Goal: Information Seeking & Learning: Learn about a topic

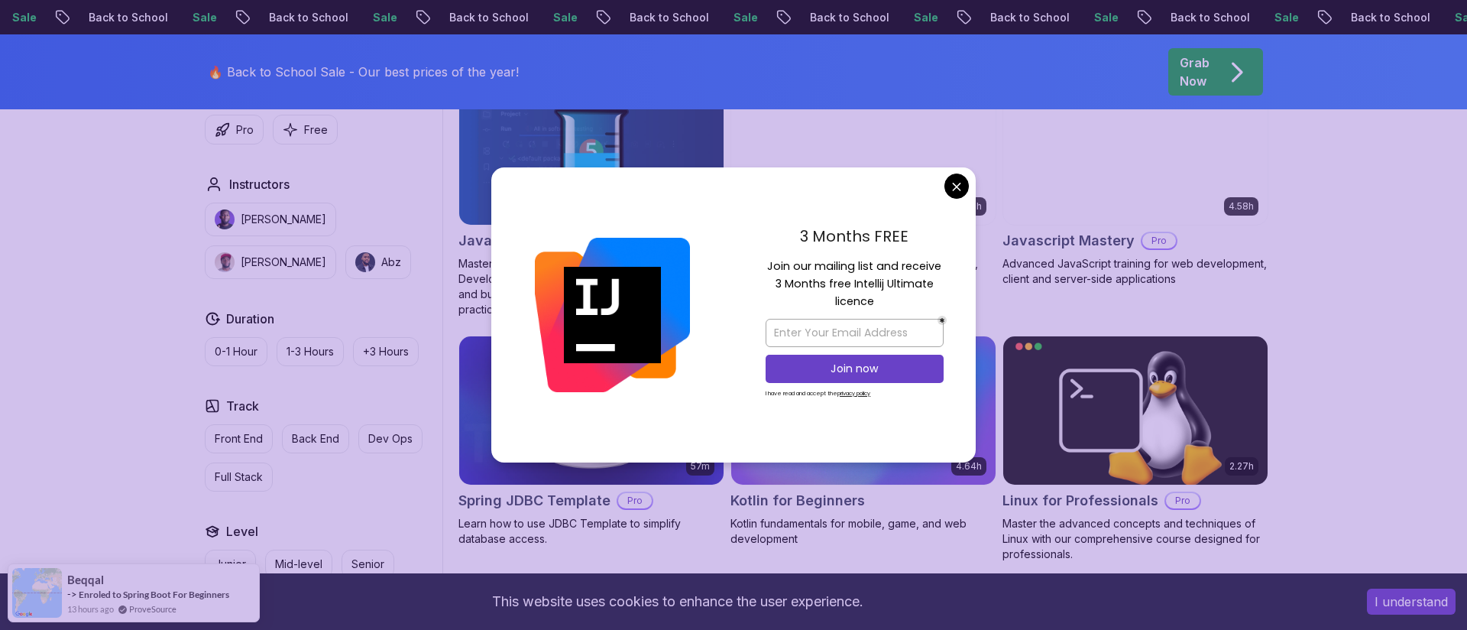
scroll to position [2982, 0]
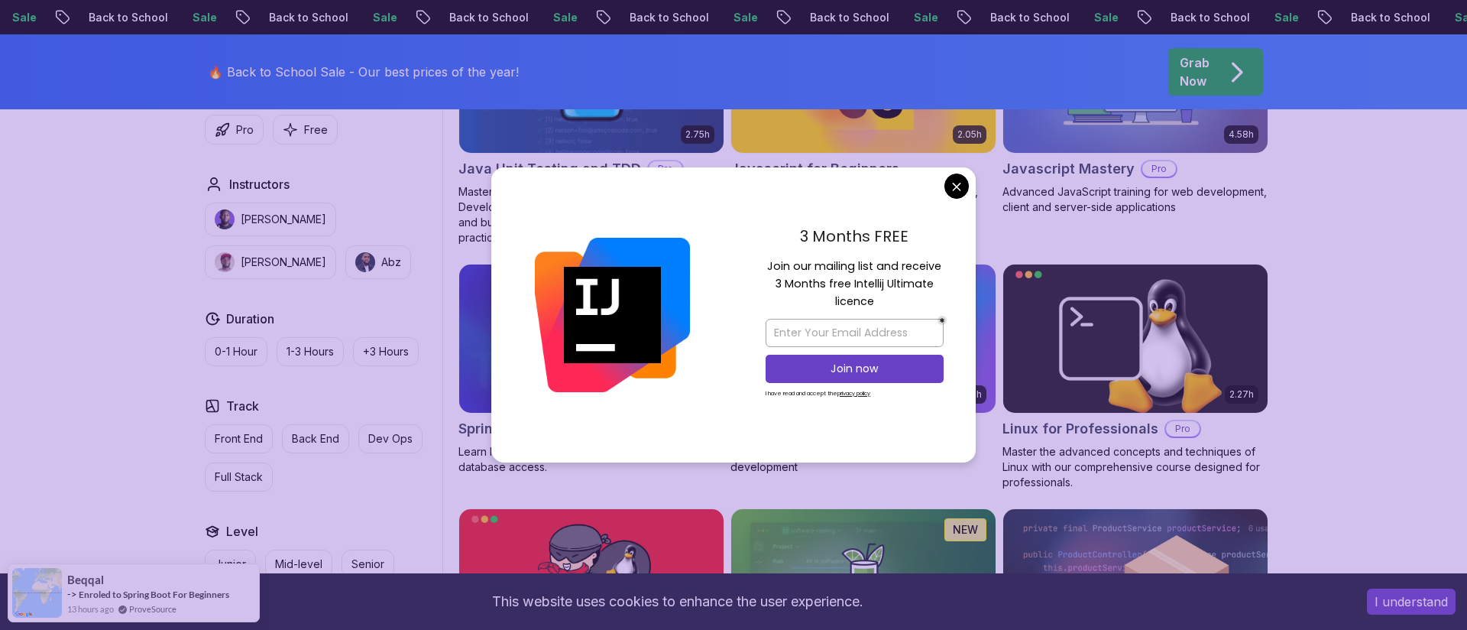
click at [568, 481] on div "57m Spring JDBC Template Pro Learn how to use JDBC Template to simplify databas…" at bounding box center [591, 377] width 266 height 226
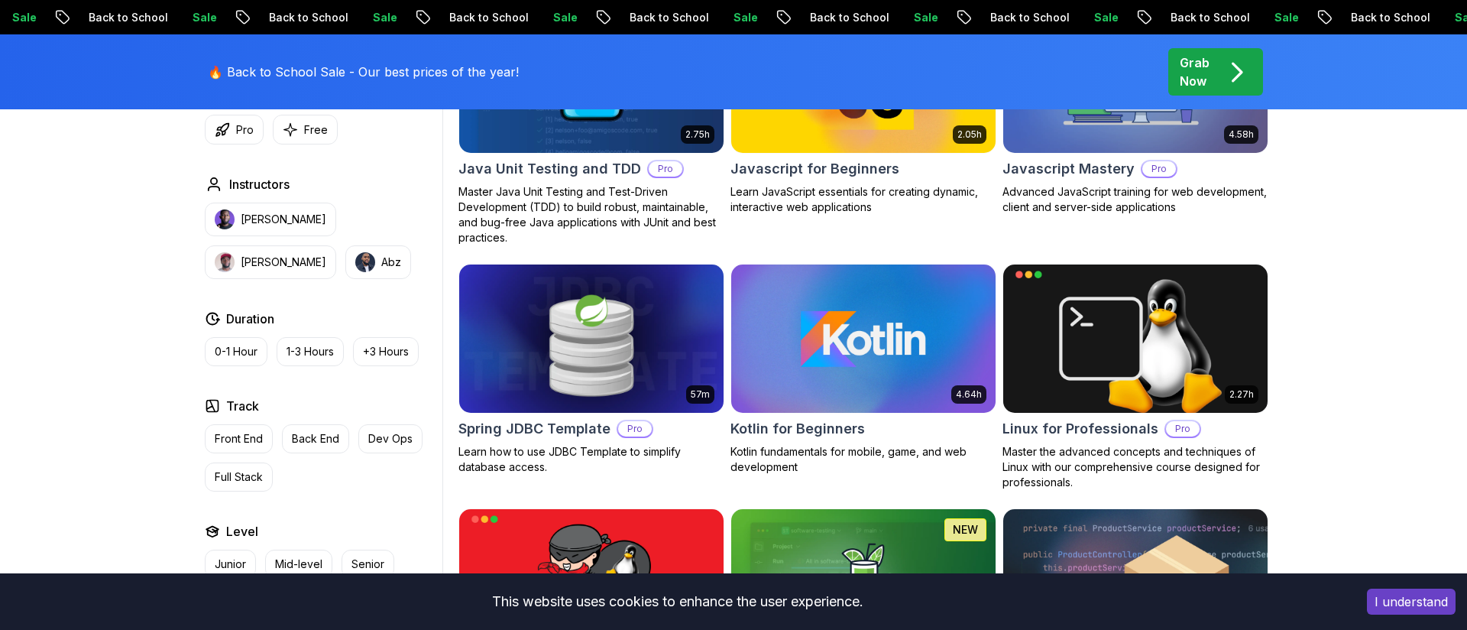
click at [562, 439] on div "57m Spring JDBC Template Pro Learn how to use JDBC Template to simplify databas…" at bounding box center [591, 369] width 266 height 211
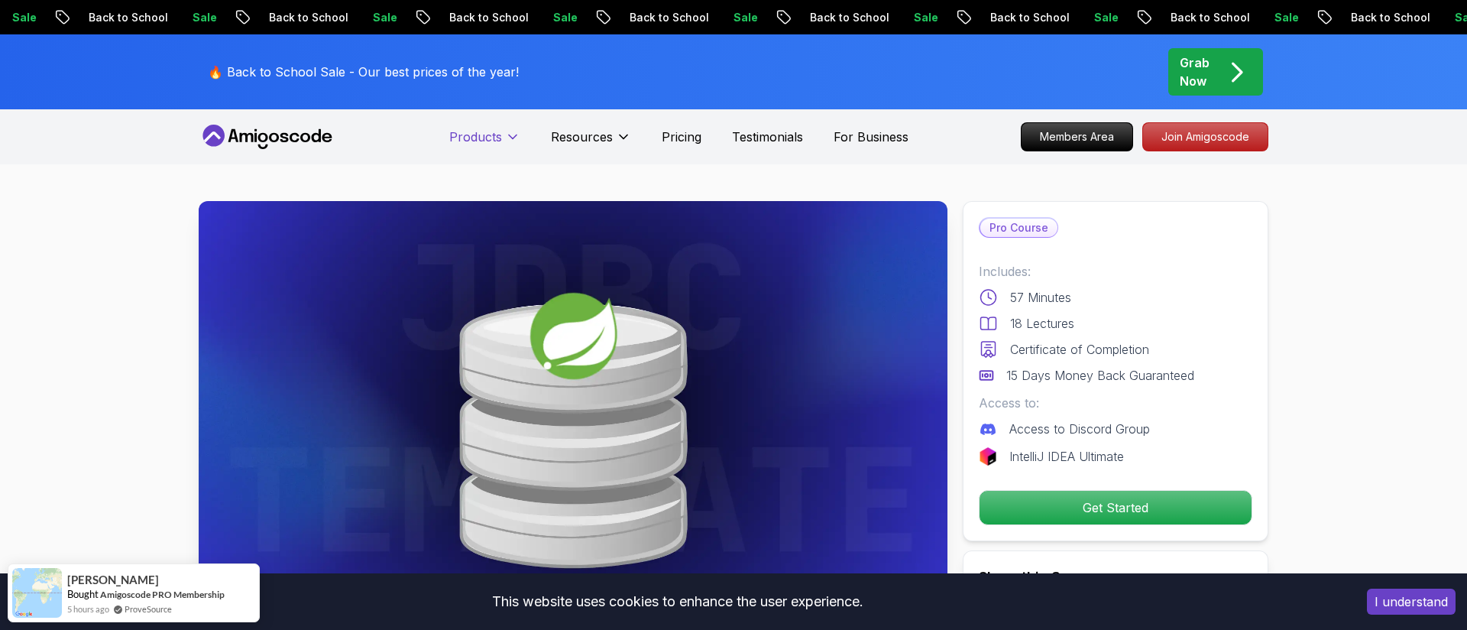
click at [455, 146] on button "Products" at bounding box center [484, 143] width 71 height 31
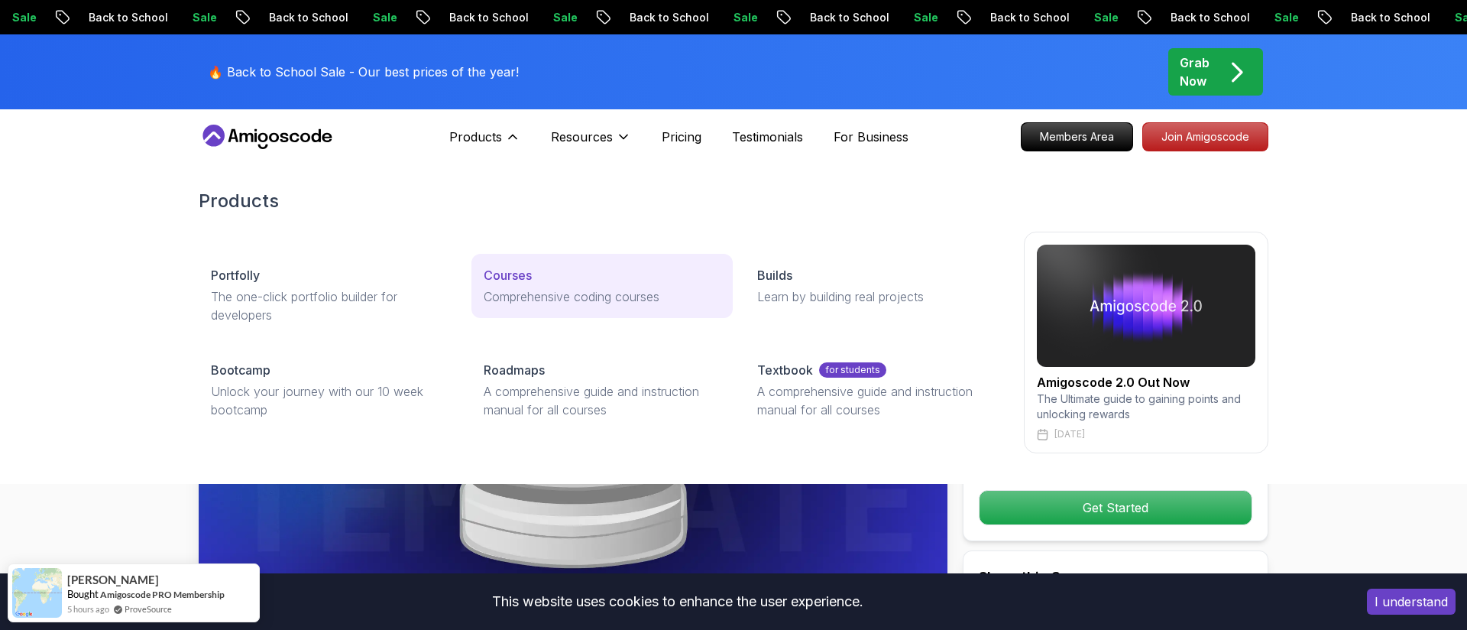
click at [510, 280] on p "Courses" at bounding box center [508, 275] width 48 height 18
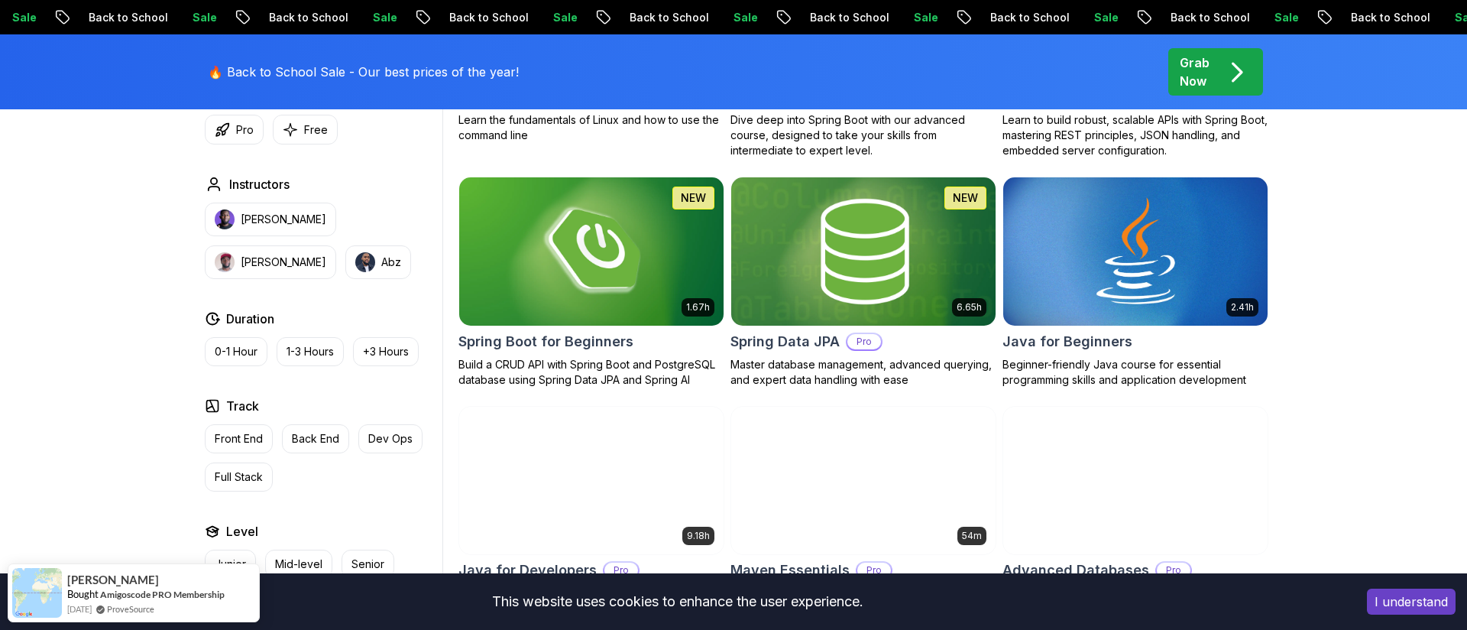
scroll to position [658, 0]
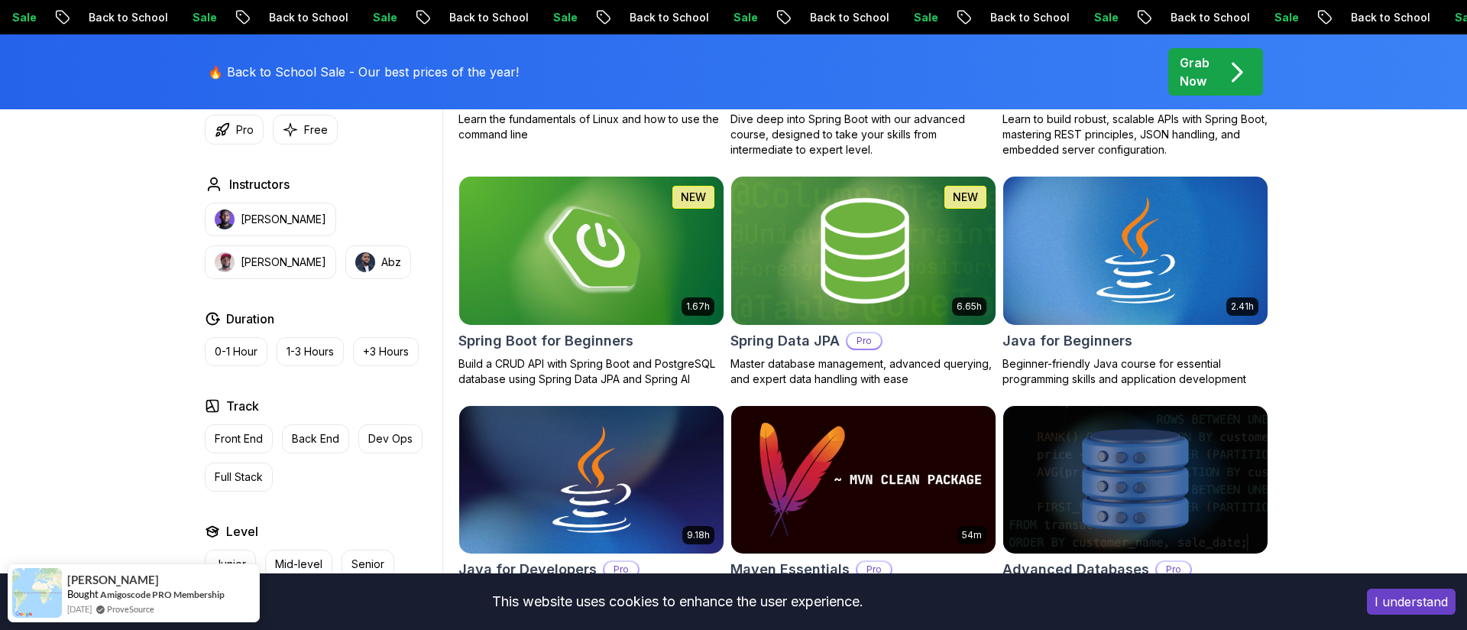
click at [737, 346] on h2 "Spring Data JPA" at bounding box center [784, 340] width 109 height 21
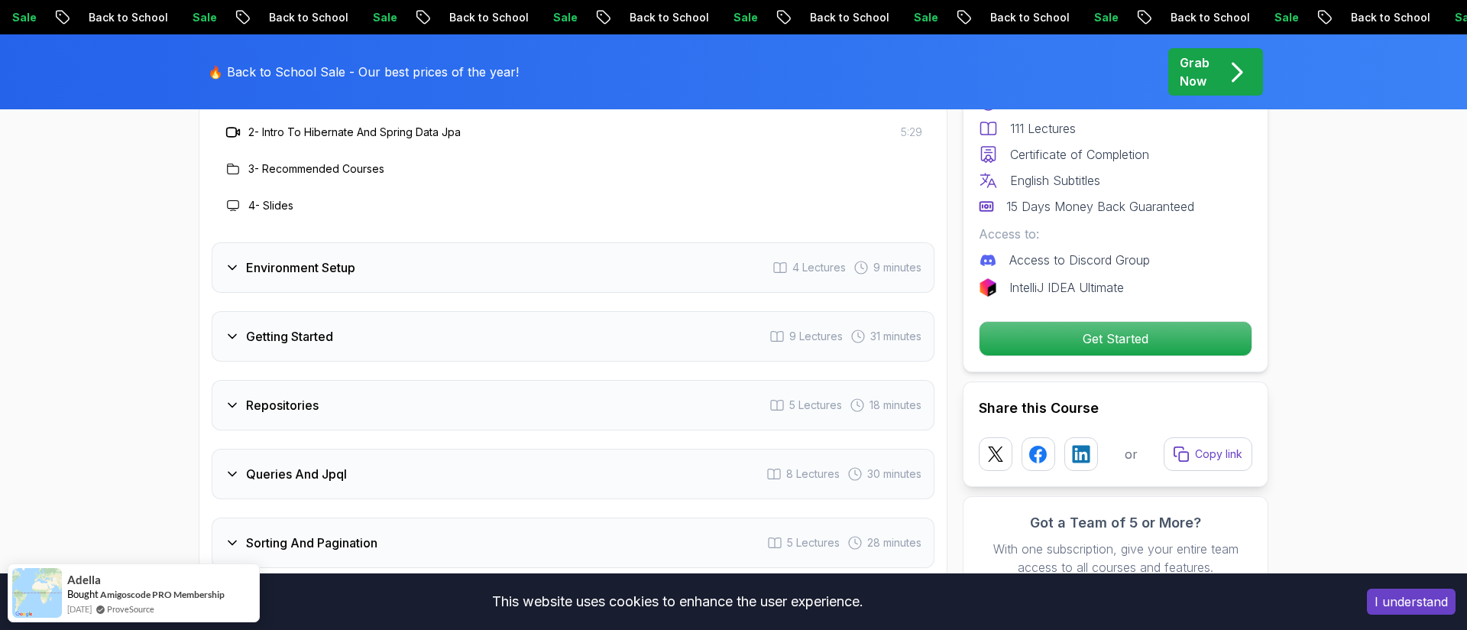
scroll to position [2050, 0]
click at [711, 316] on div "Getting Started 9 Lectures 31 minutes" at bounding box center [573, 335] width 723 height 50
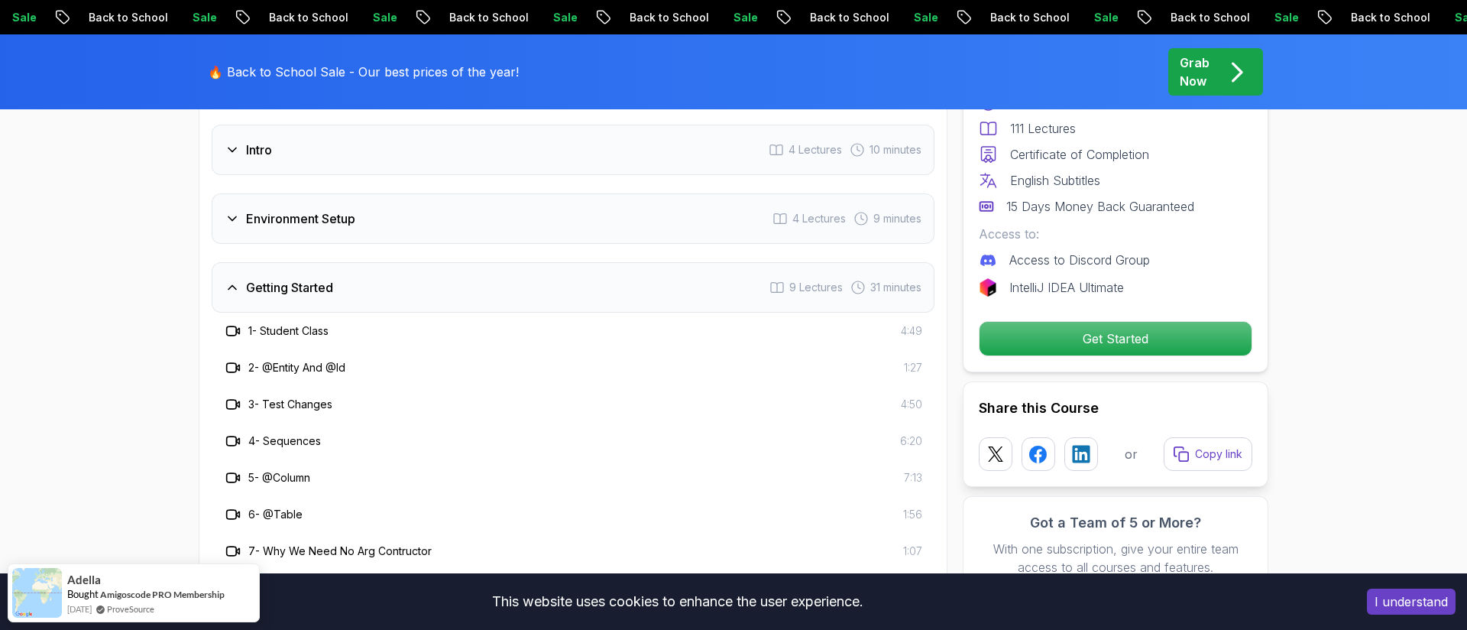
scroll to position [1921, 0]
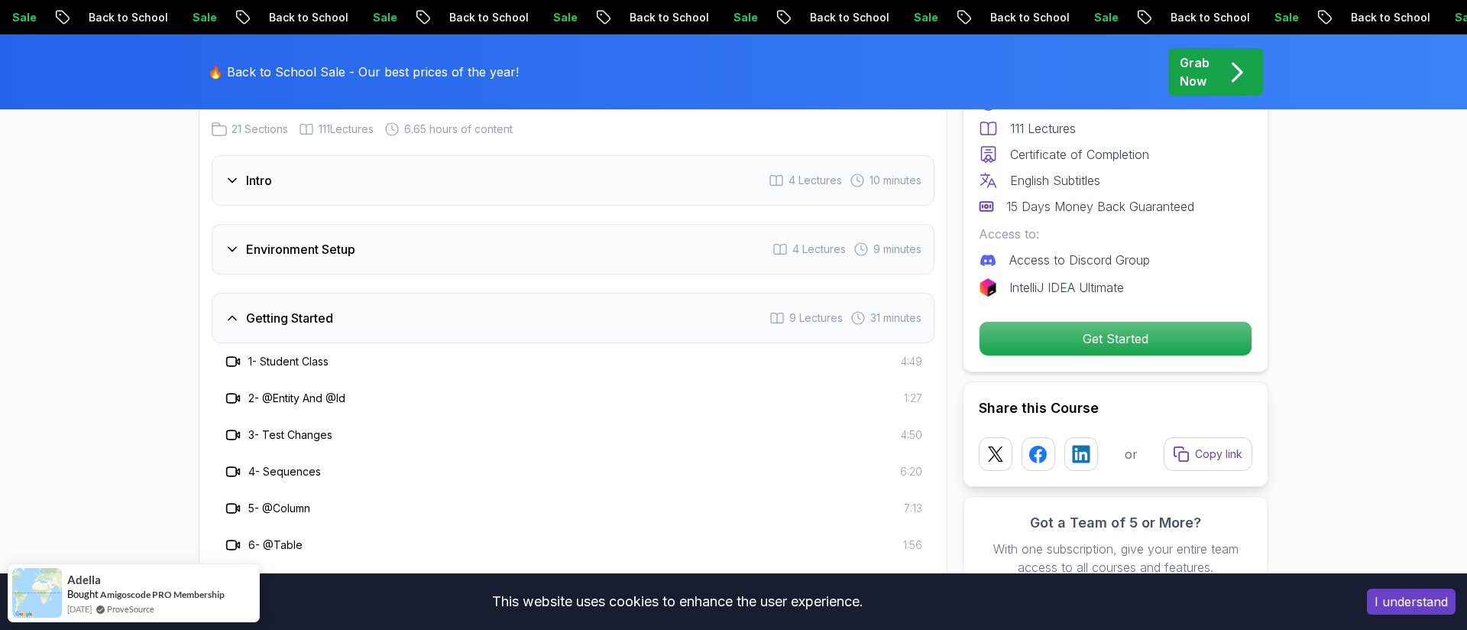
click at [649, 224] on div "Environment Setup 4 Lectures 9 minutes" at bounding box center [573, 249] width 723 height 50
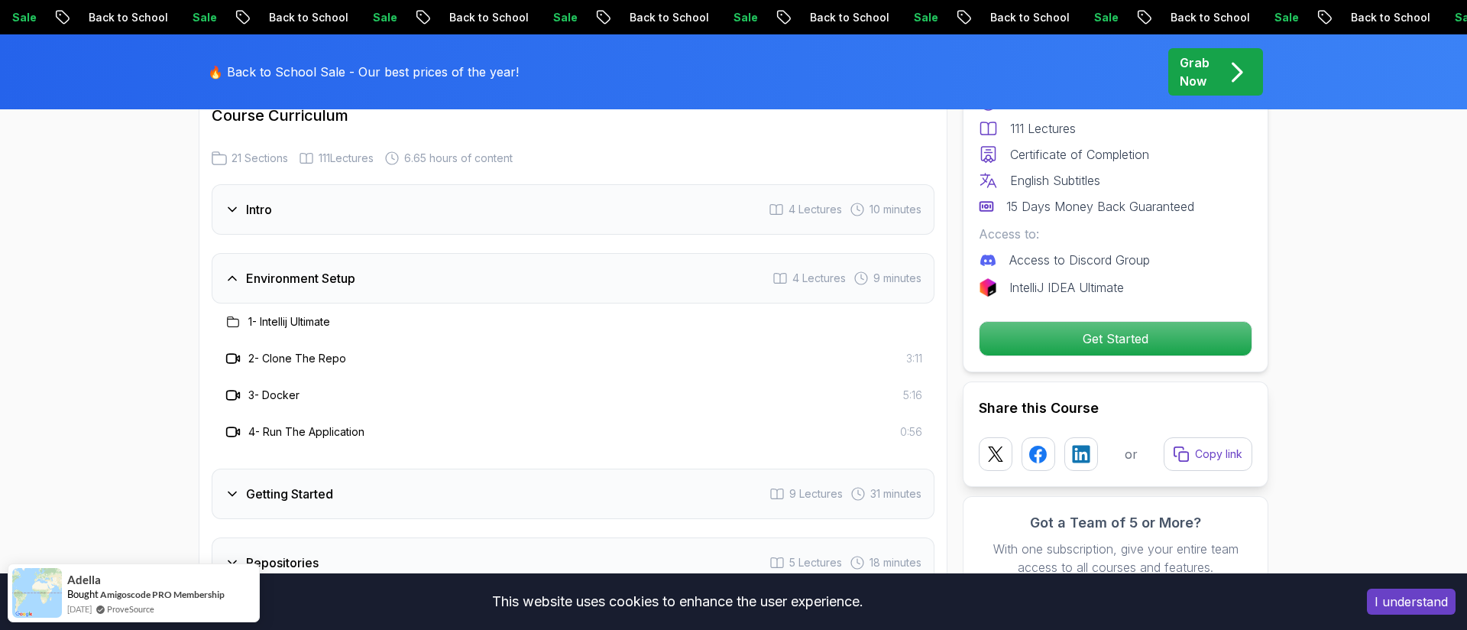
scroll to position [1891, 0]
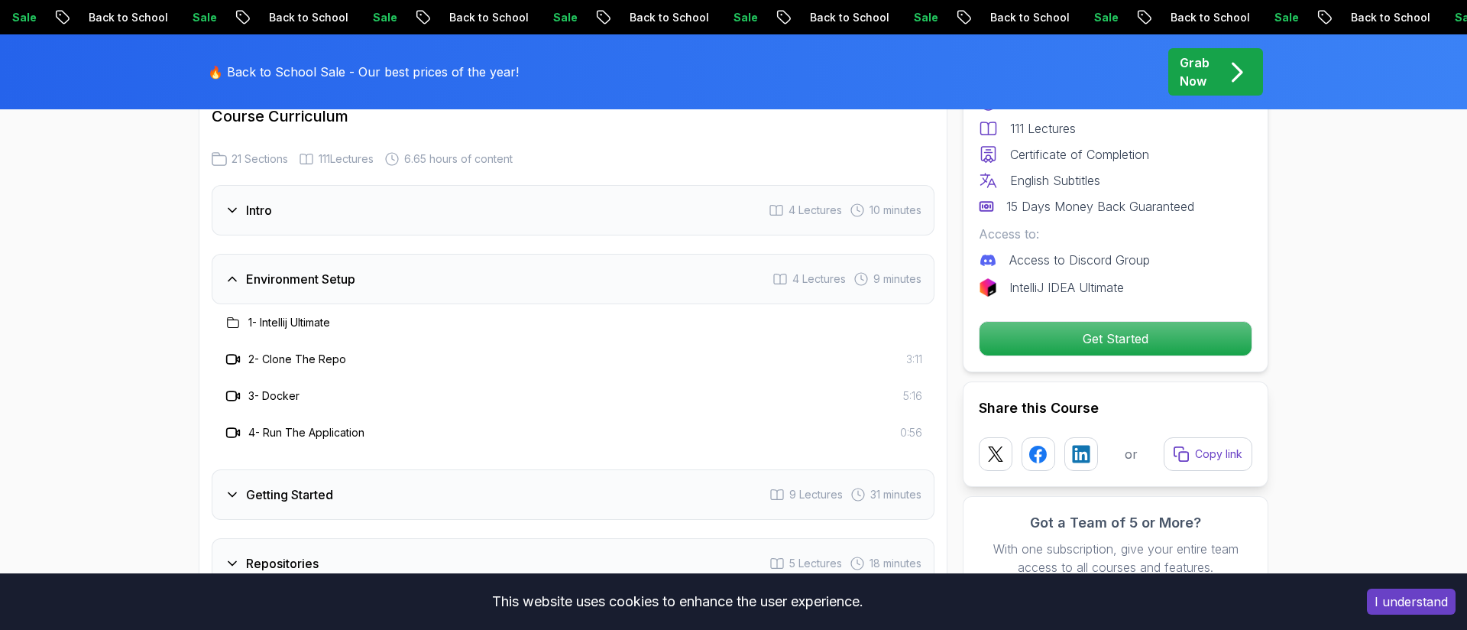
click at [251, 388] on h3 "3 - Docker" at bounding box center [273, 395] width 51 height 15
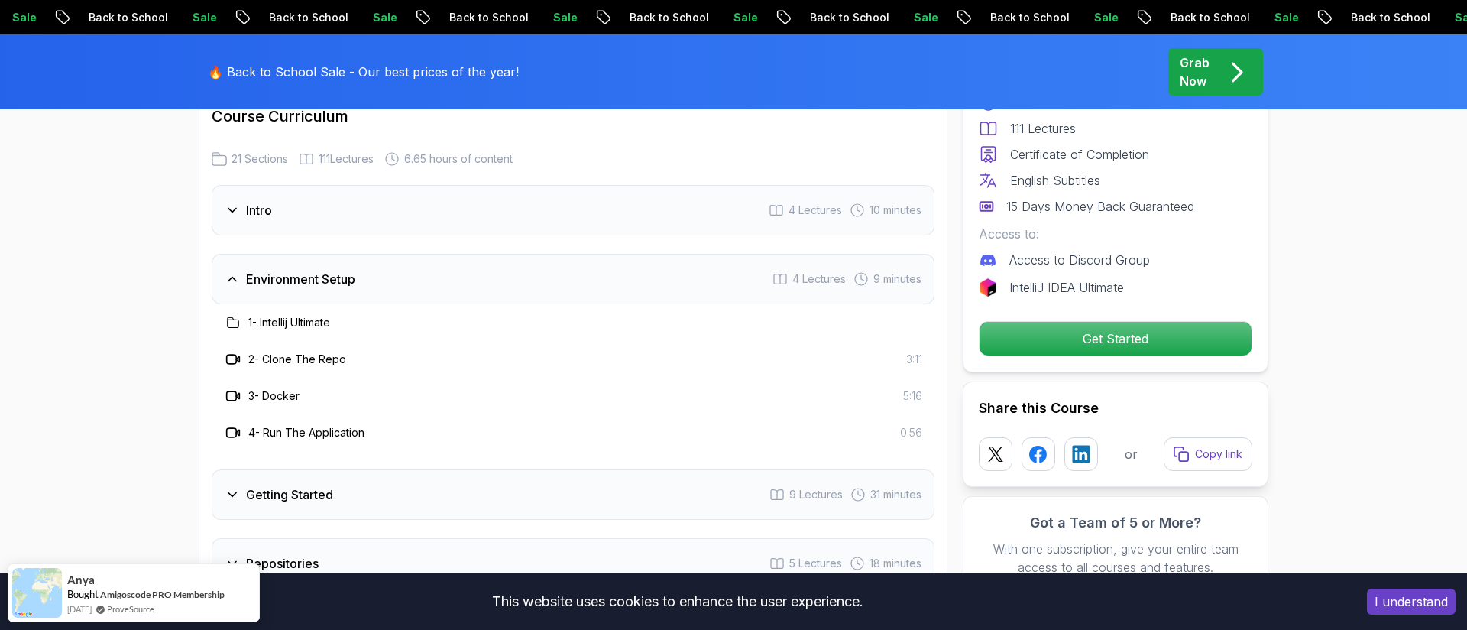
click at [264, 388] on h3 "3 - Docker" at bounding box center [273, 395] width 51 height 15
